Goal: Task Accomplishment & Management: Use online tool/utility

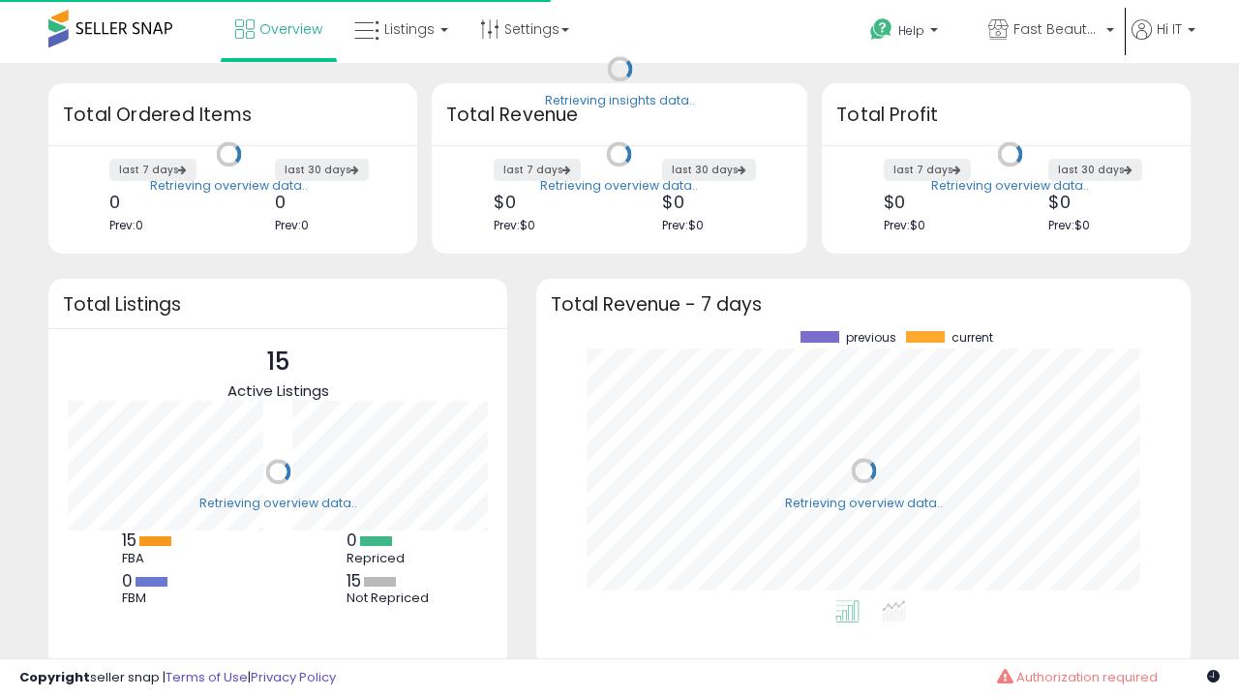
scroll to position [269, 616]
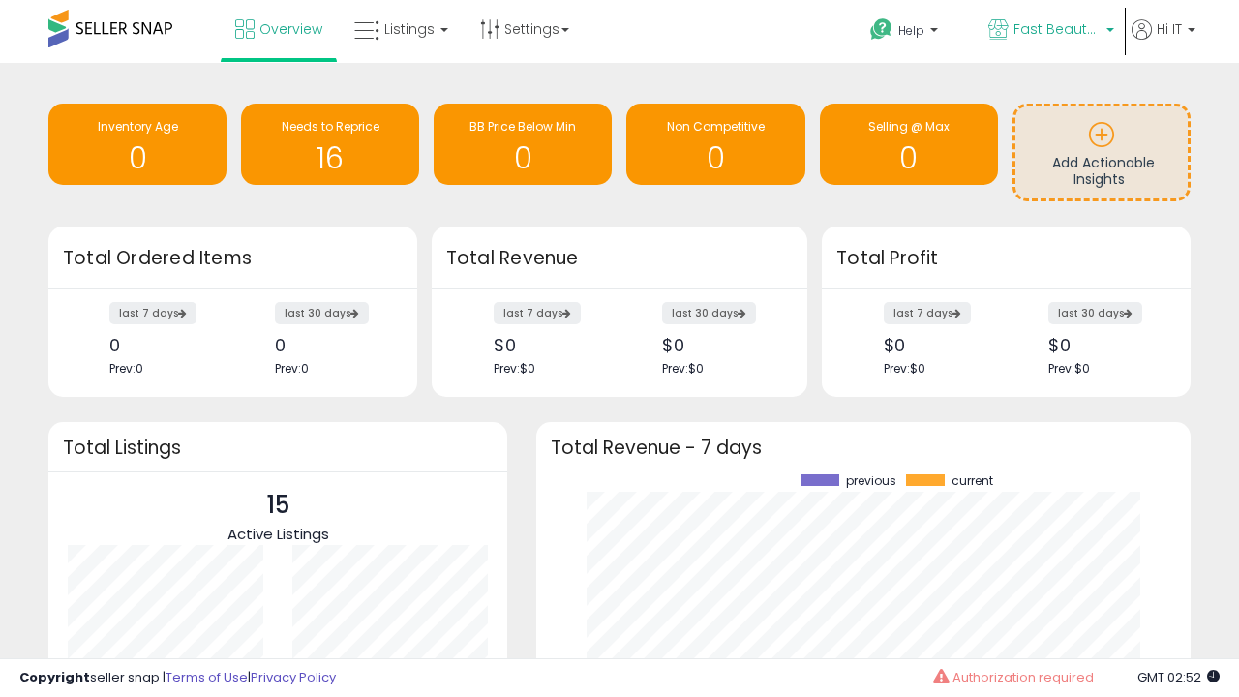
click at [1049, 31] on span "Fast Beauty ([GEOGRAPHIC_DATA])" at bounding box center [1056, 28] width 87 height 19
click at [0, 0] on span "You are Beautiful (IT)" at bounding box center [0, 0] width 0 height 0
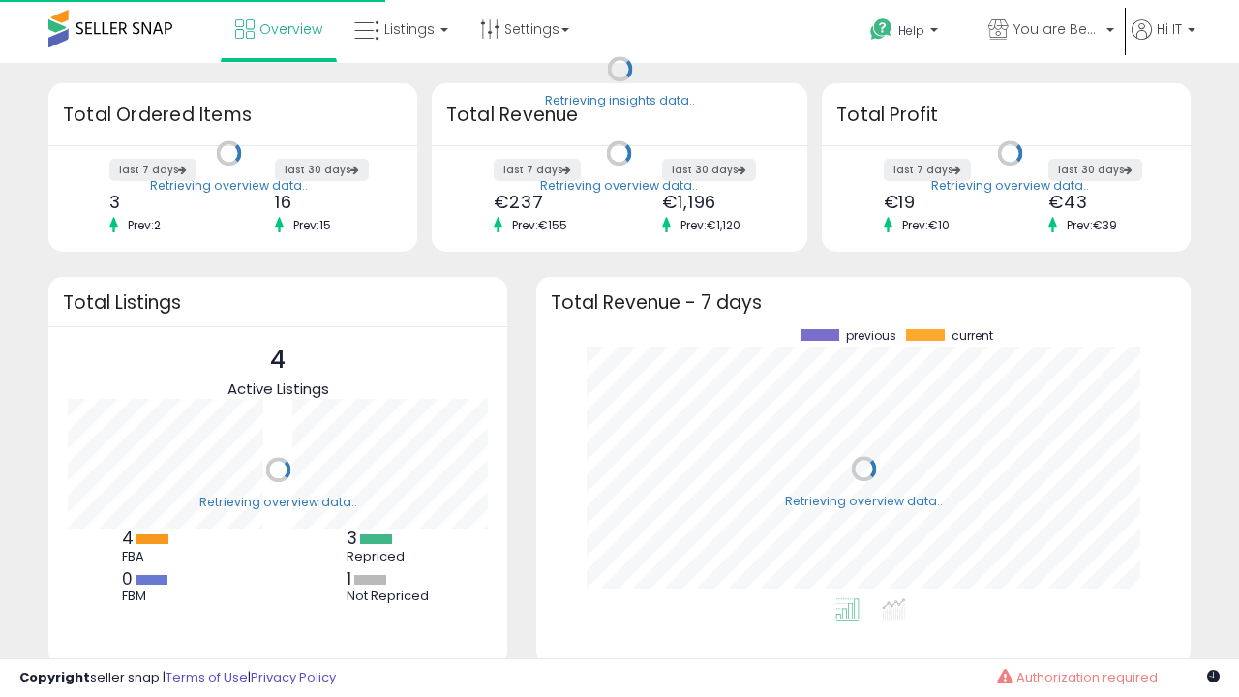
scroll to position [269, 616]
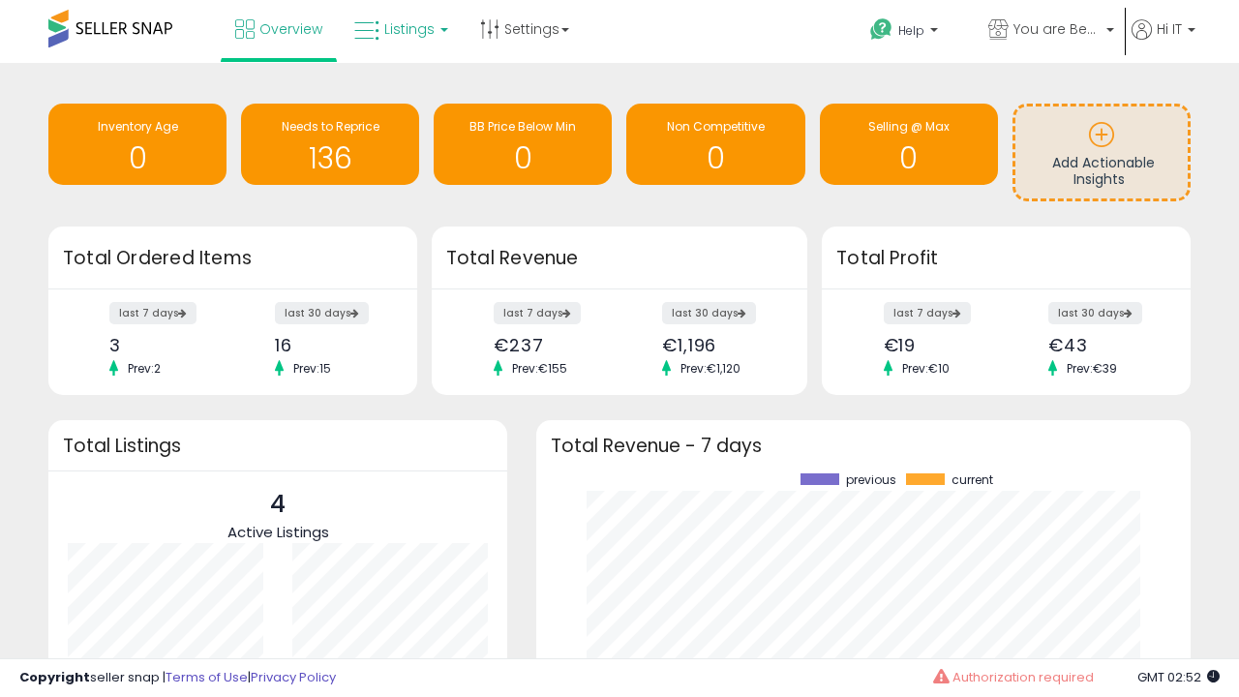
click at [399, 29] on span "Listings" at bounding box center [409, 28] width 50 height 19
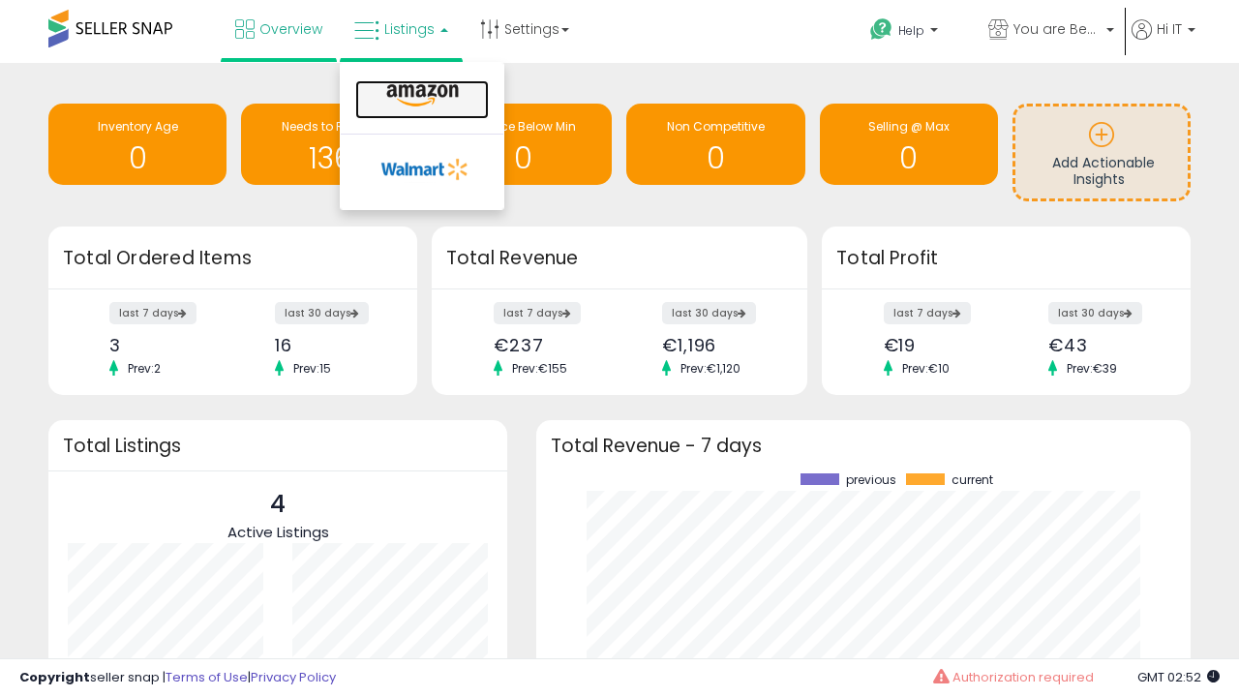
click at [420, 96] on icon at bounding box center [422, 95] width 84 height 25
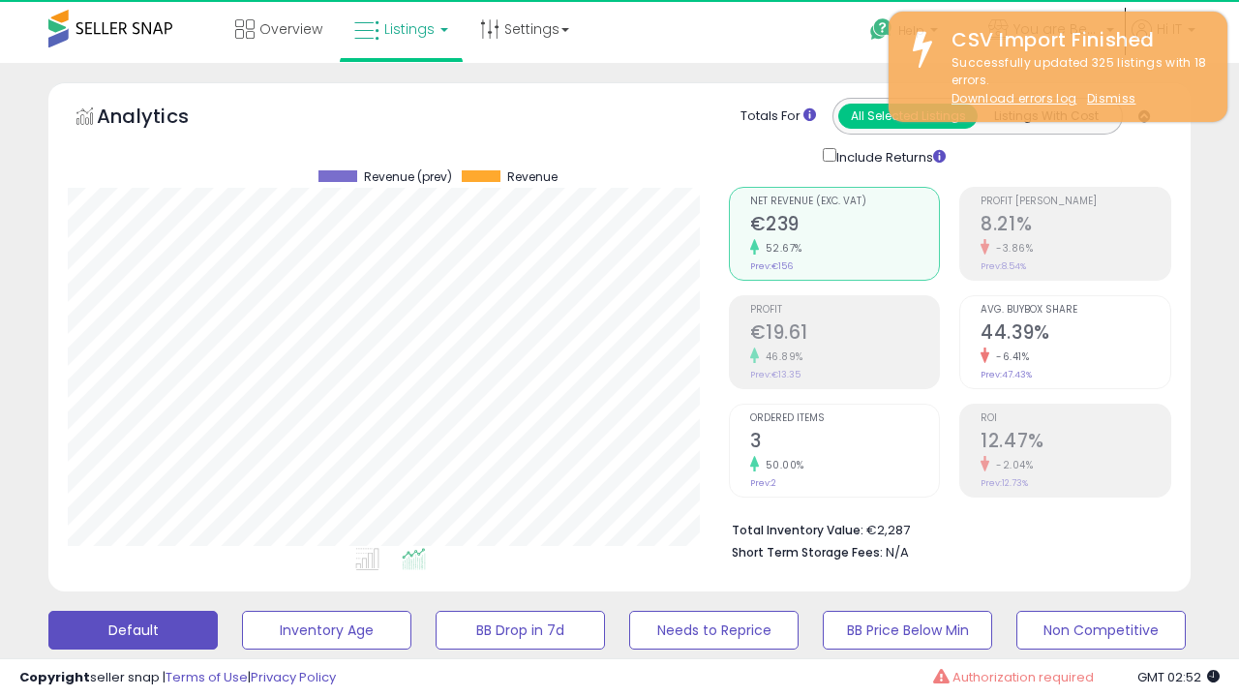
scroll to position [397, 660]
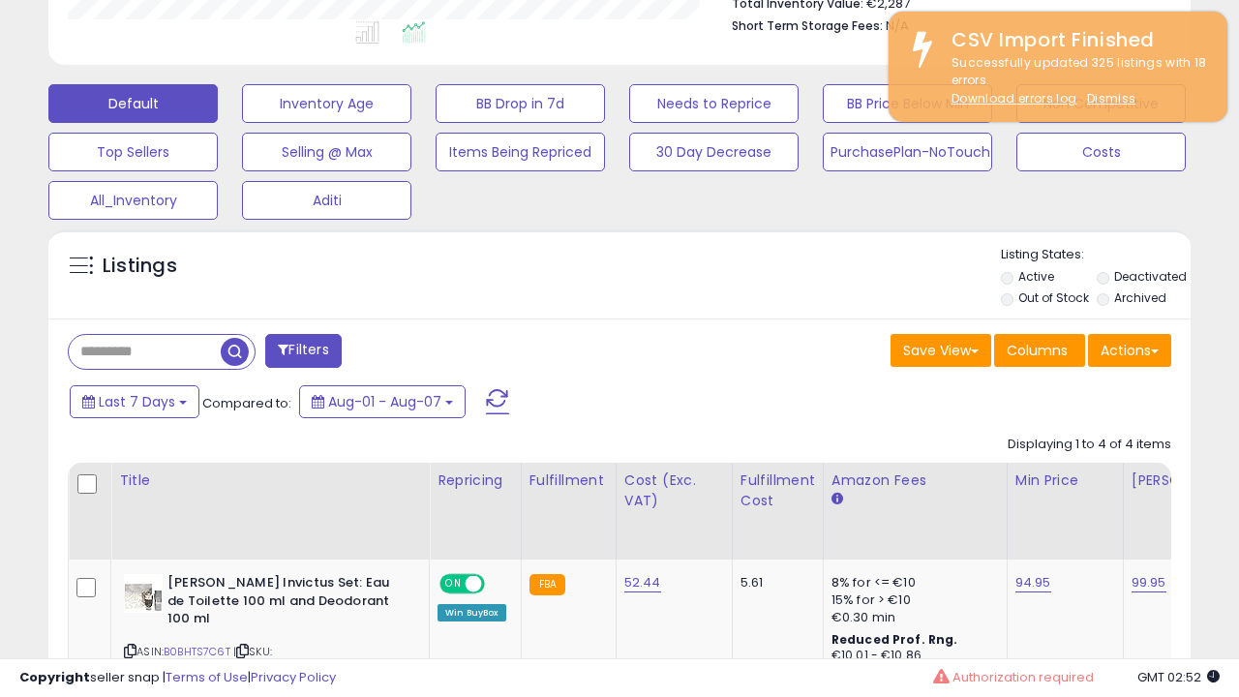
click at [0, 0] on span at bounding box center [0, 0] width 0 height 0
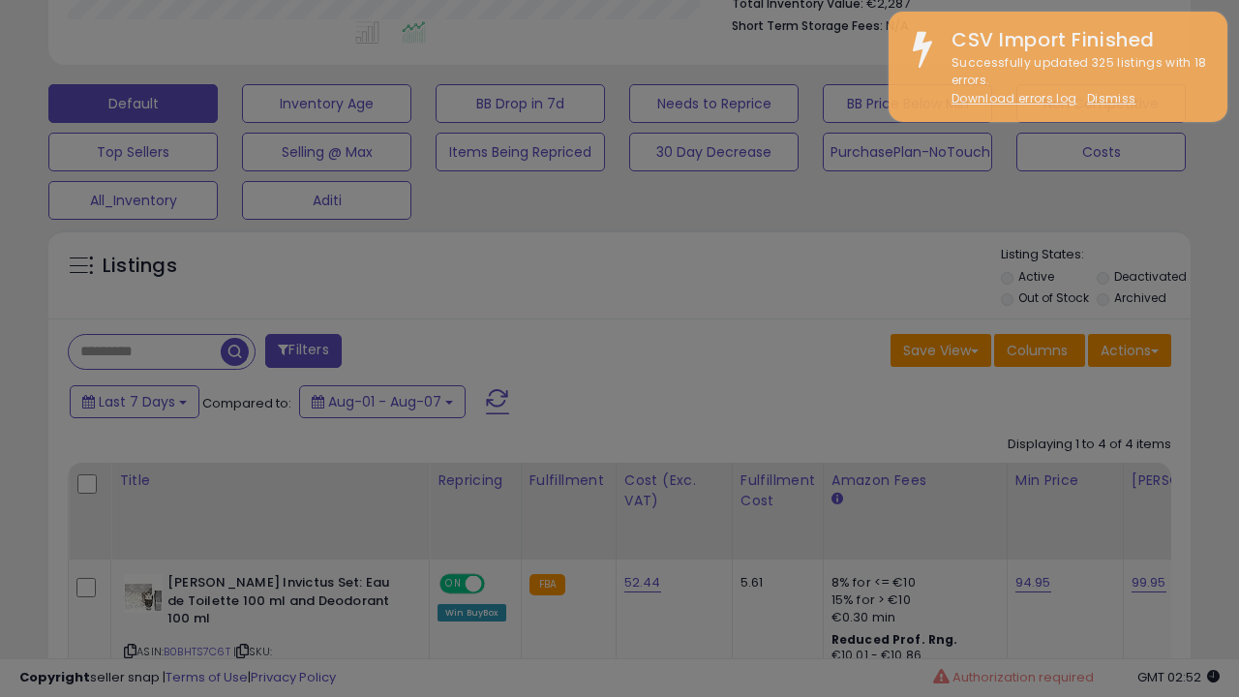
type input "**********"
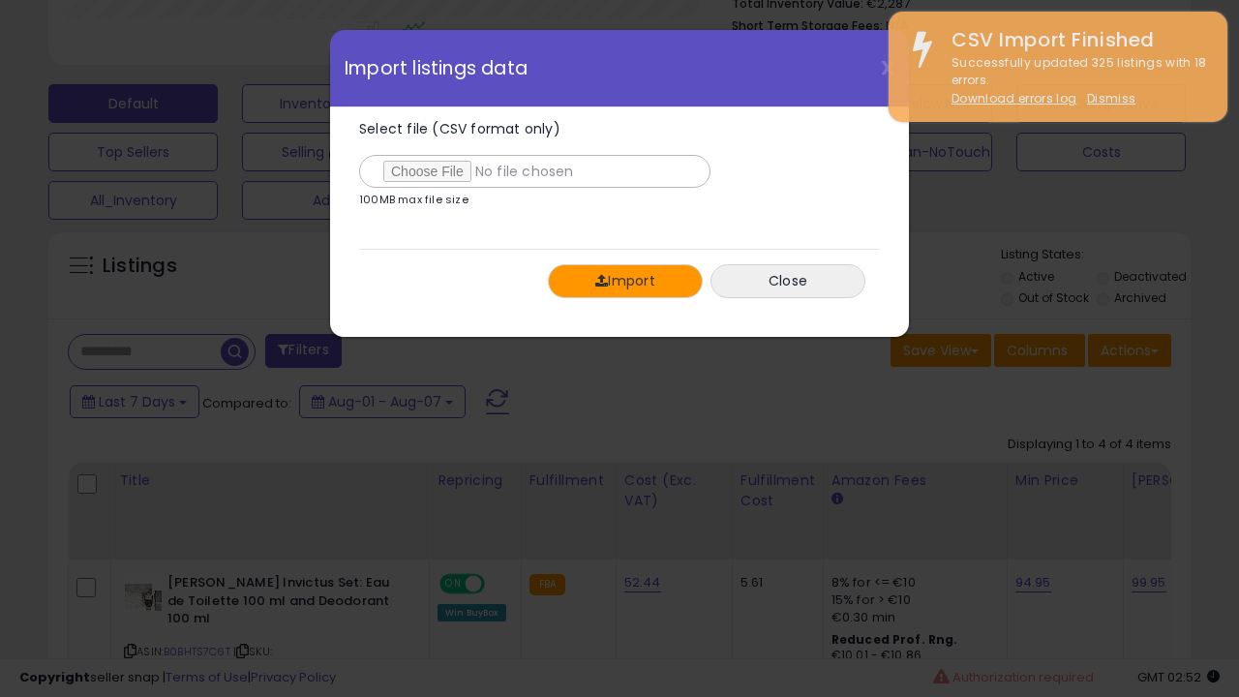
click at [624, 281] on button "Import" at bounding box center [625, 281] width 155 height 34
